Goal: Information Seeking & Learning: Learn about a topic

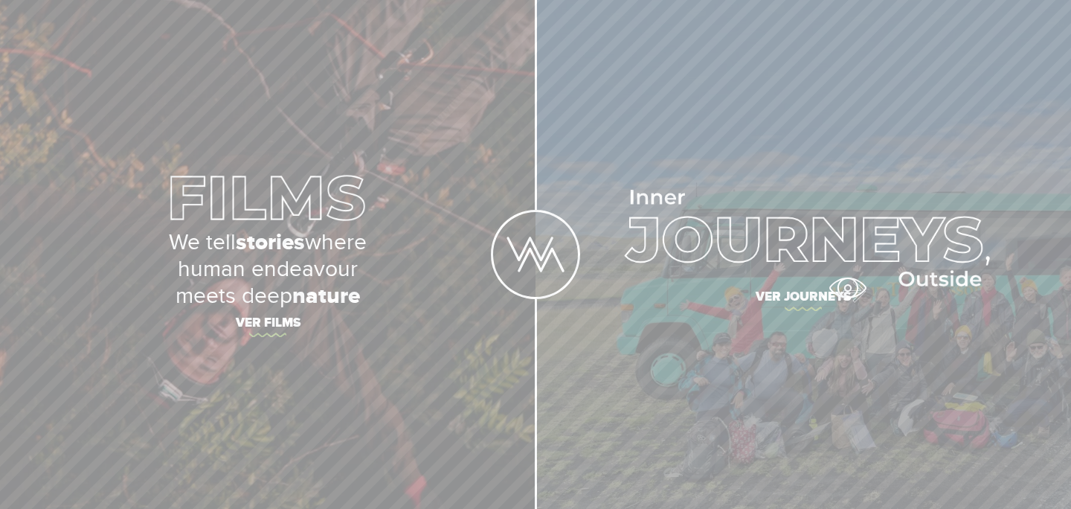
click at [847, 288] on span "Ver journeys" at bounding box center [803, 298] width 521 height 31
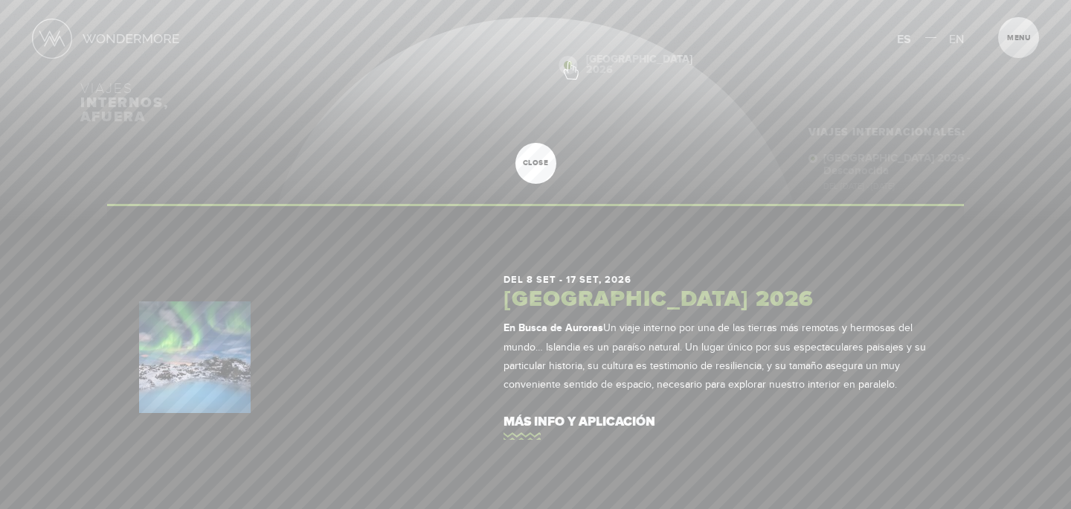
click at [570, 0] on div "Inicio Viajes Internacionales Sobre Wondermore Viajes Pasados Viajes a la Medid…" at bounding box center [535, 0] width 1071 height 0
click at [587, 420] on link "más info y aplicación" at bounding box center [718, 422] width 429 height 42
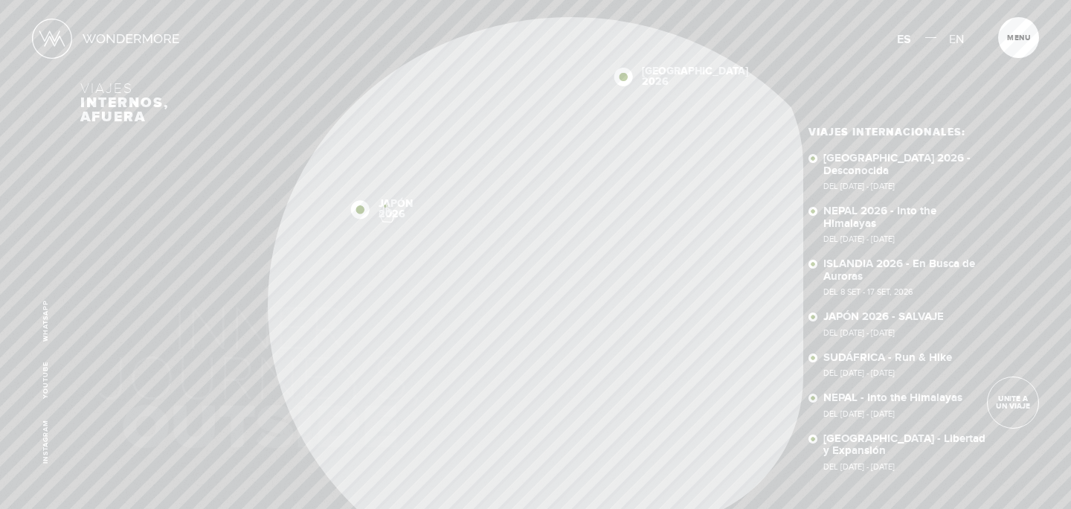
click at [388, 207] on link "JAPÓN 2026" at bounding box center [396, 209] width 34 height 21
